Goal: Information Seeking & Learning: Learn about a topic

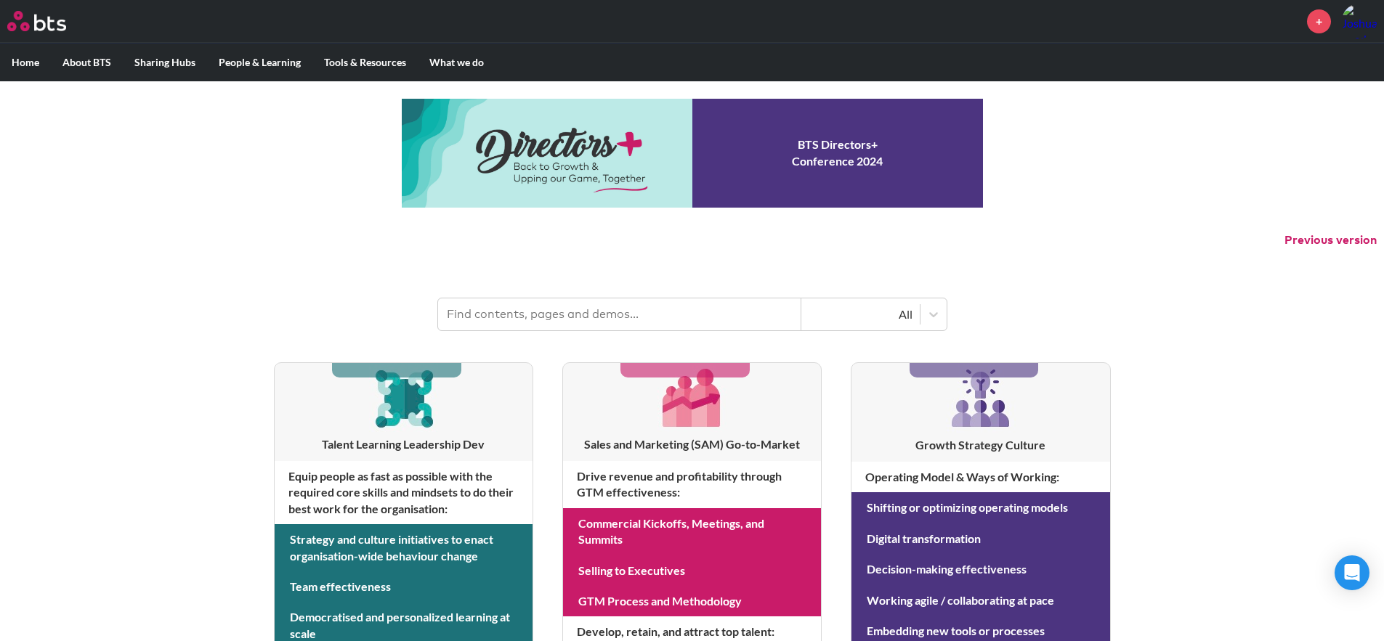
click at [551, 312] on input "text" at bounding box center [619, 315] width 363 height 32
type input "Optimus"
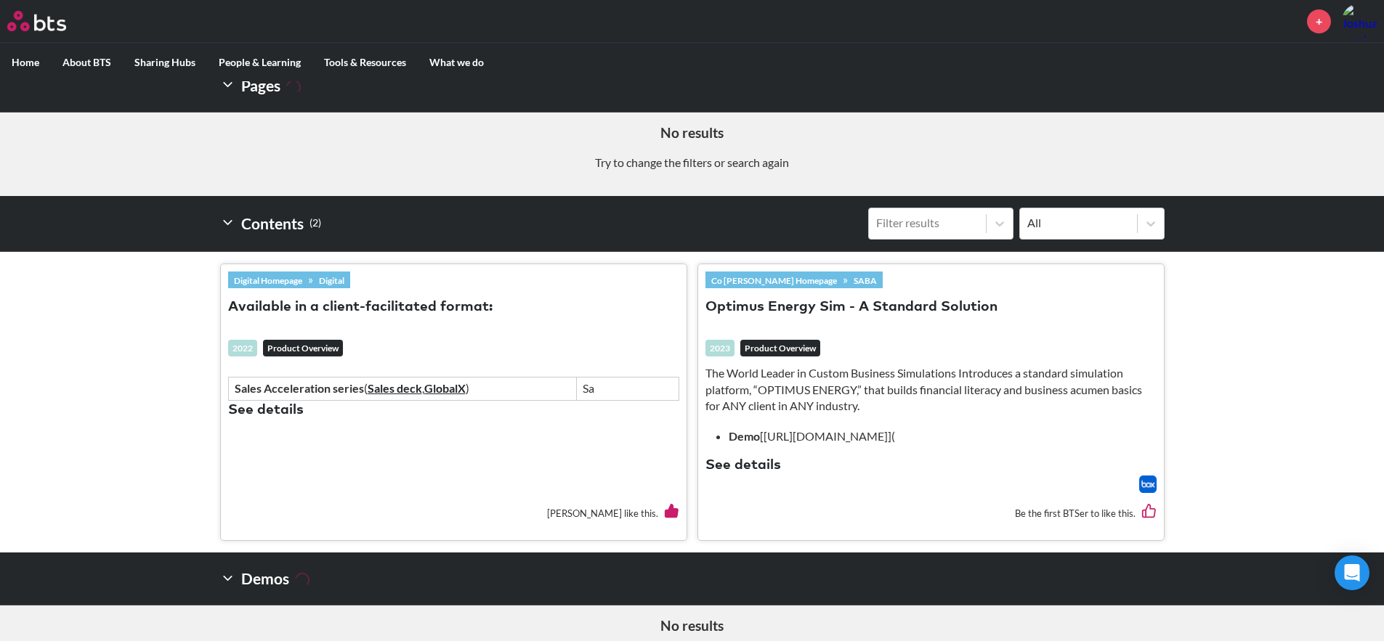
scroll to position [333, 0]
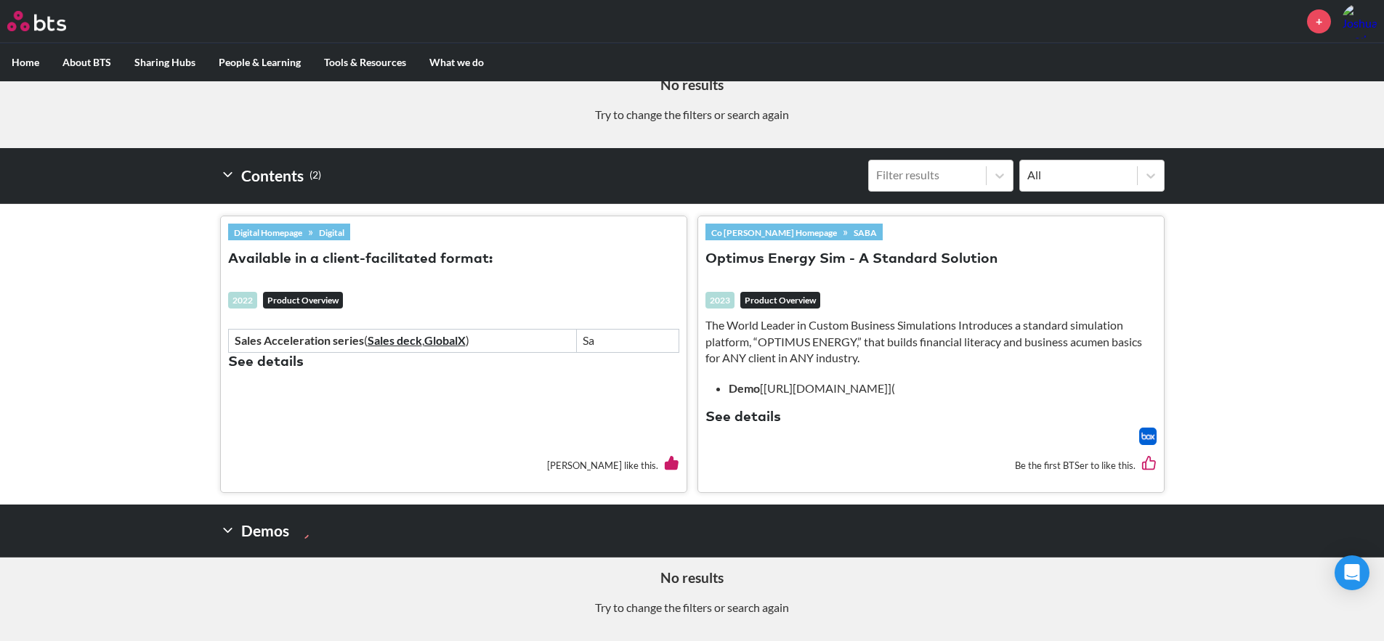
click at [805, 235] on link "Co [PERSON_NAME] Homepage" at bounding box center [773, 232] width 137 height 16
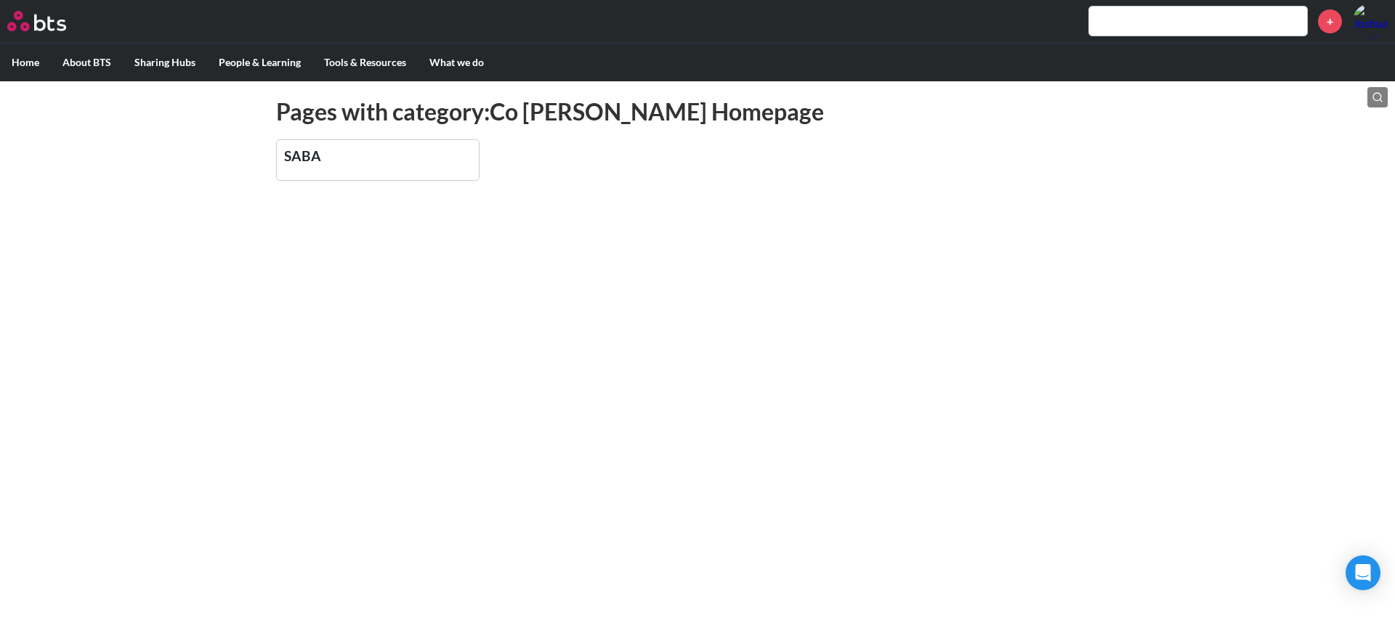
click at [196, 185] on div "MENU + Home About BTS Who we are How we work: Policies, Toolkits and Guidance I…" at bounding box center [697, 110] width 1395 height 221
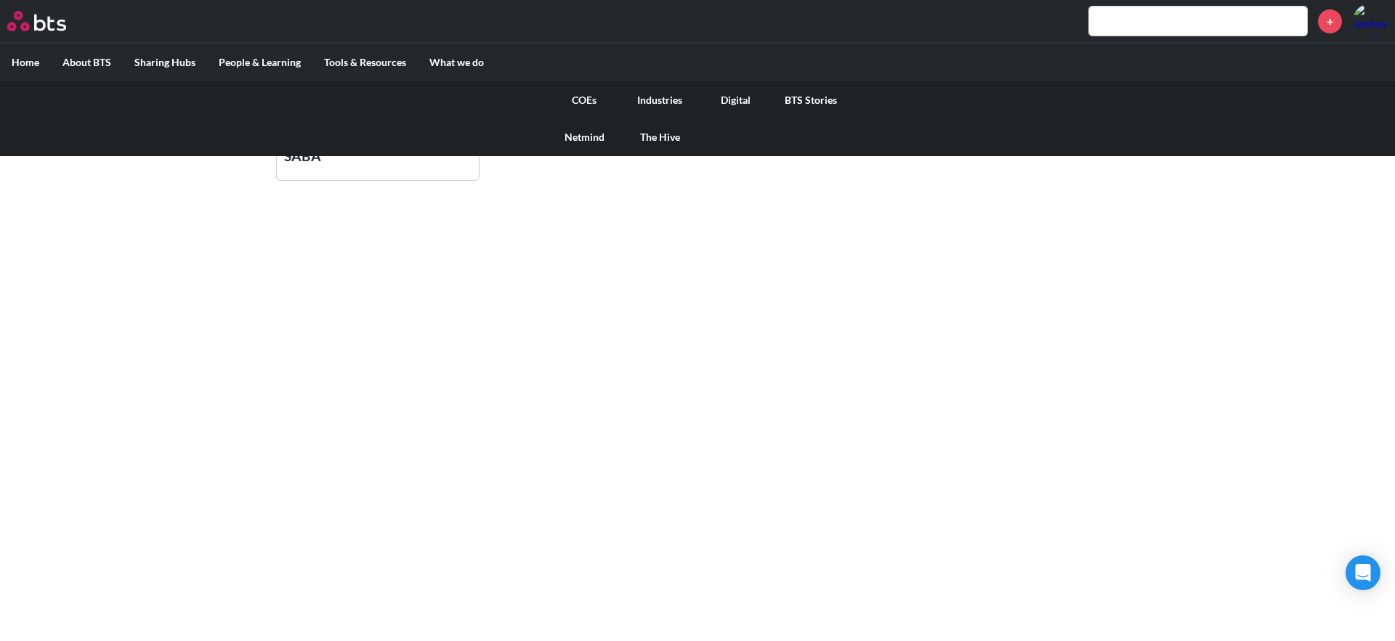
click at [586, 96] on link "COEs" at bounding box center [584, 100] width 76 height 38
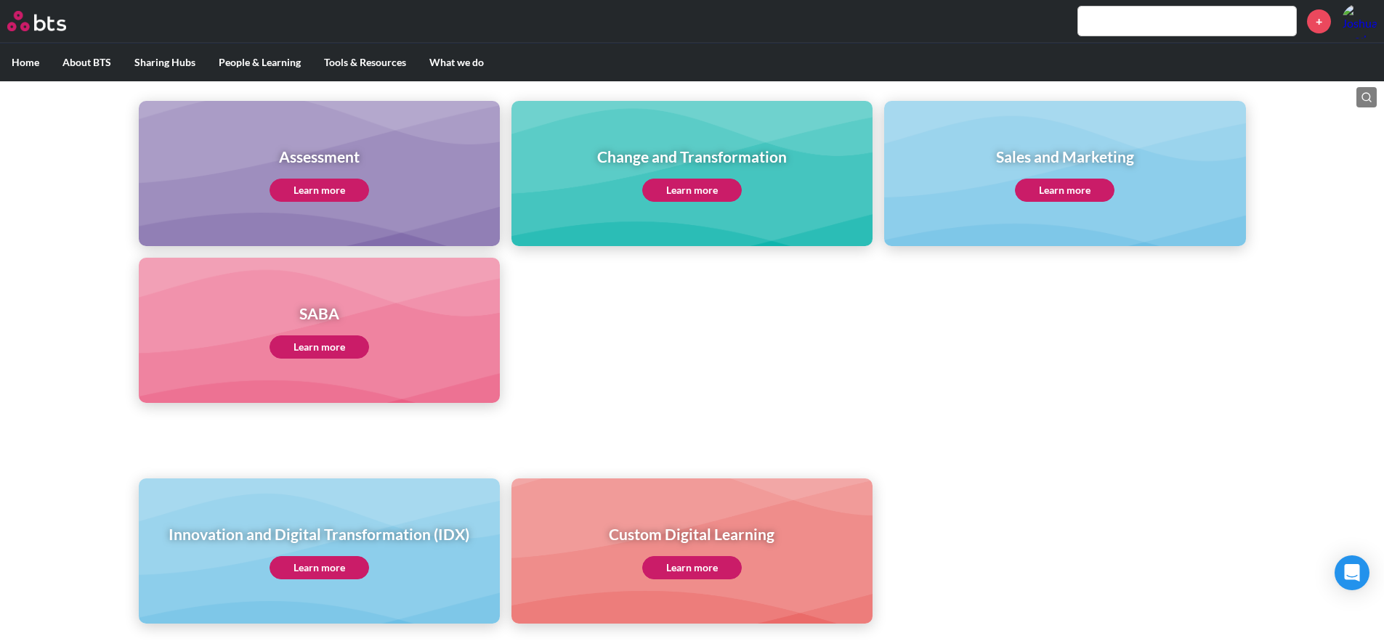
scroll to position [622, 0]
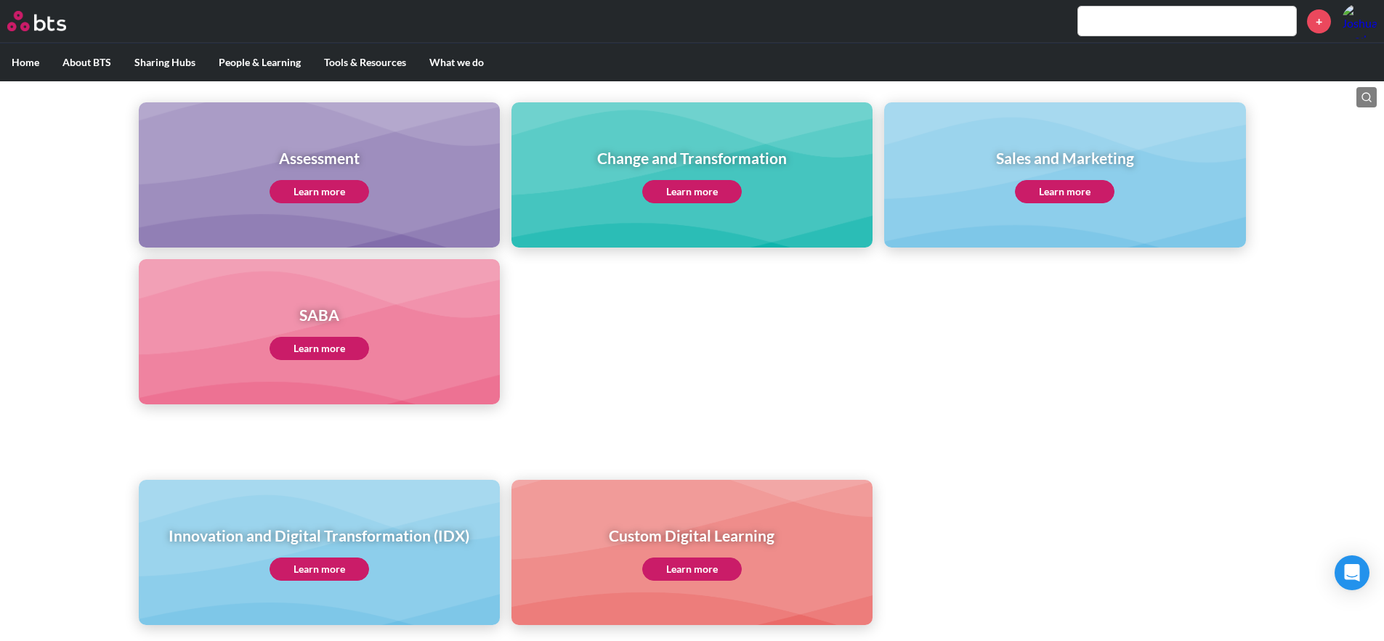
click at [311, 348] on link "Learn more" at bounding box center [319, 348] width 100 height 23
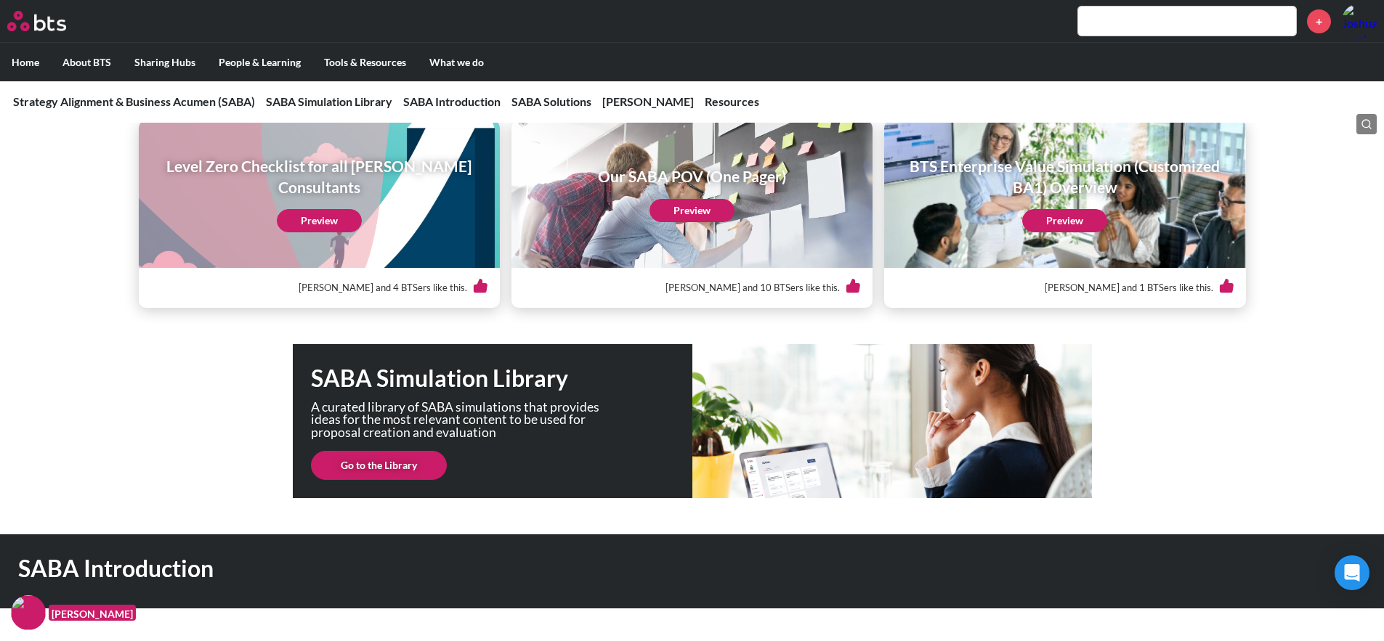
scroll to position [244, 0]
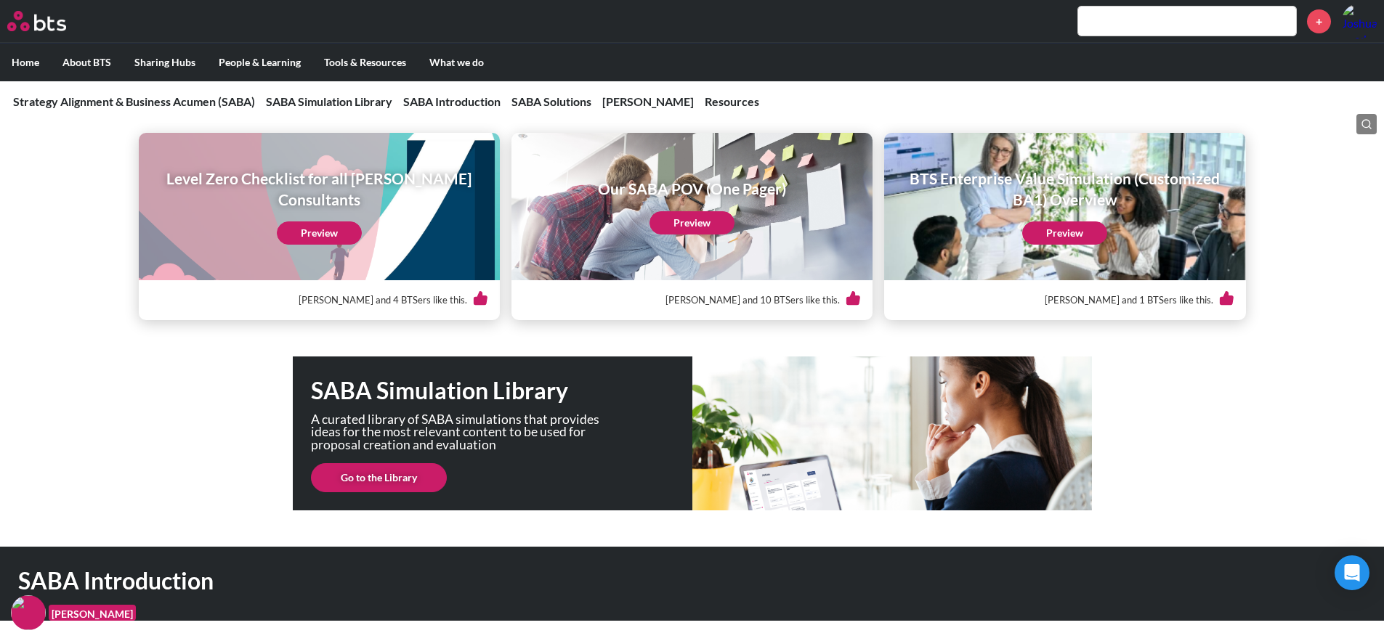
click at [368, 476] on link "Go to the Library" at bounding box center [379, 477] width 136 height 29
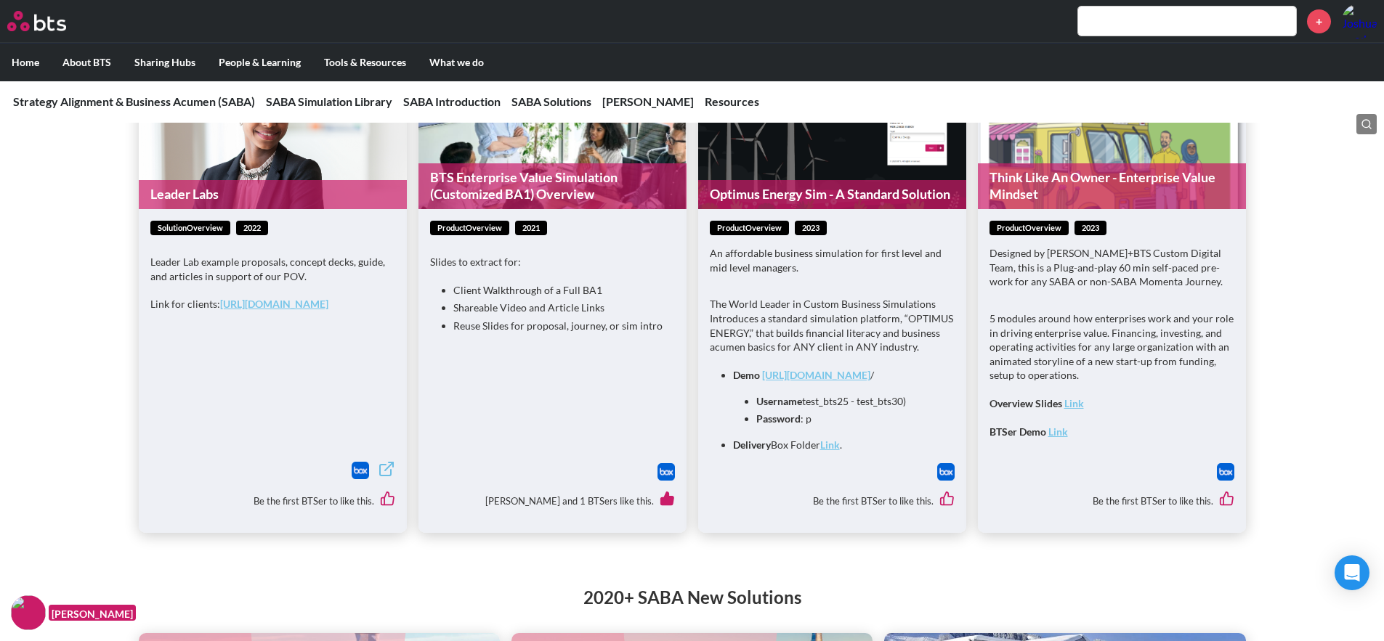
scroll to position [1859, 0]
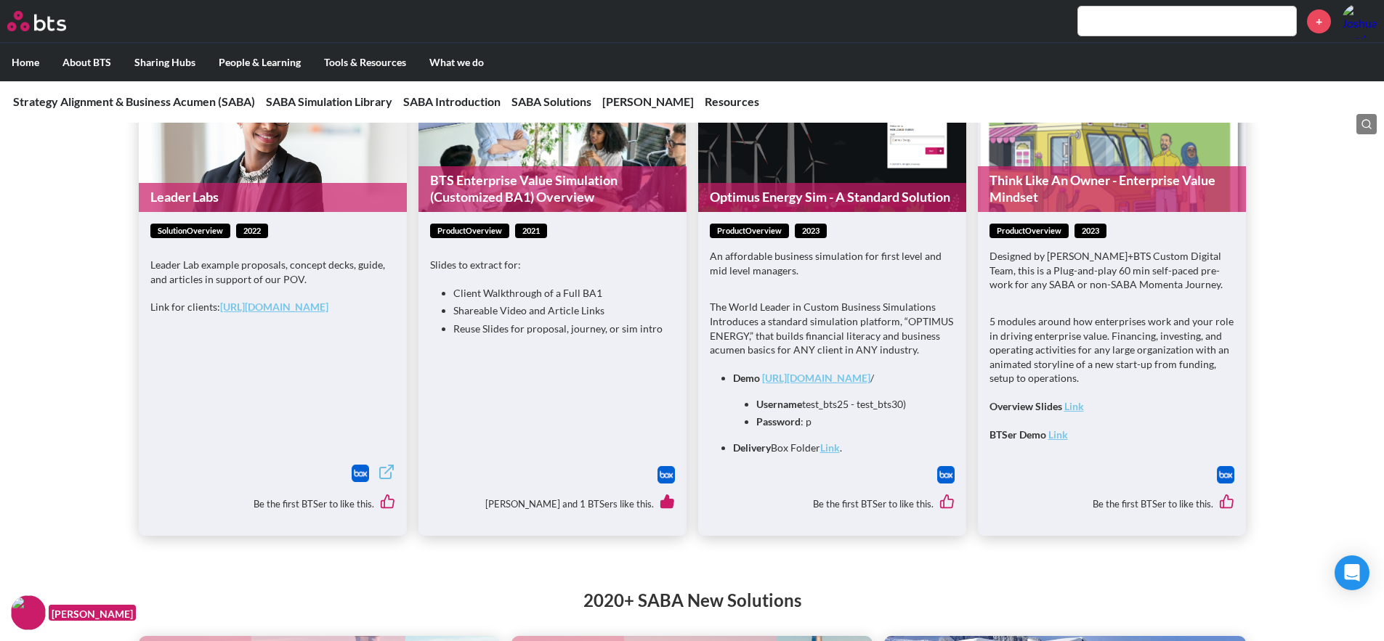
click at [941, 473] on img at bounding box center [945, 474] width 17 height 17
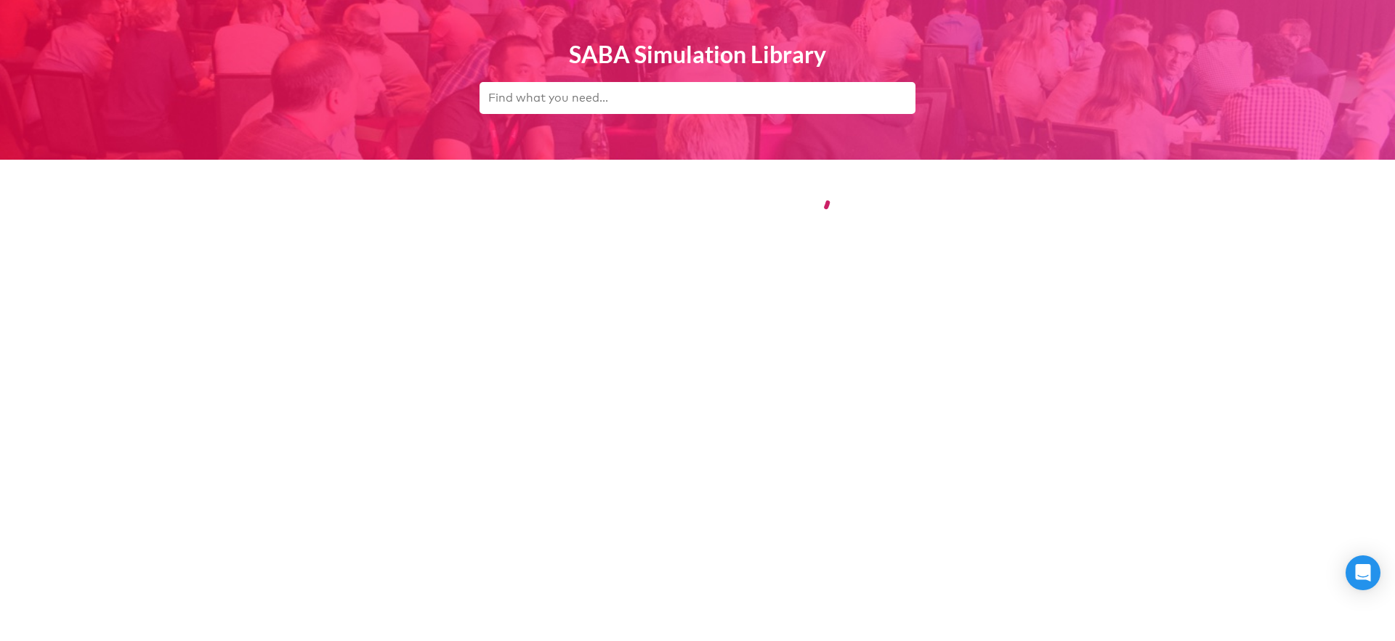
click at [636, 101] on input "text" at bounding box center [697, 98] width 436 height 32
type input "Optimus"
